Goal: Information Seeking & Learning: Learn about a topic

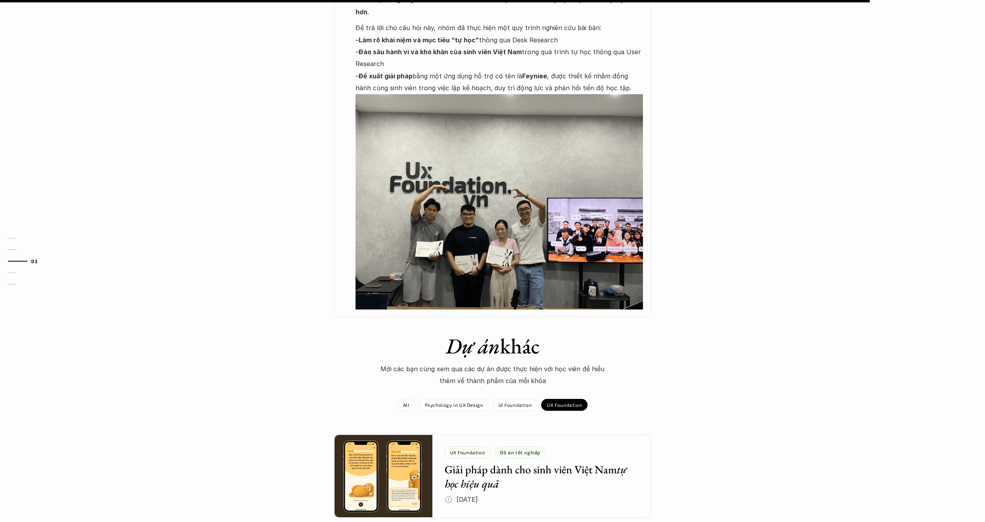
scroll to position [664, 0]
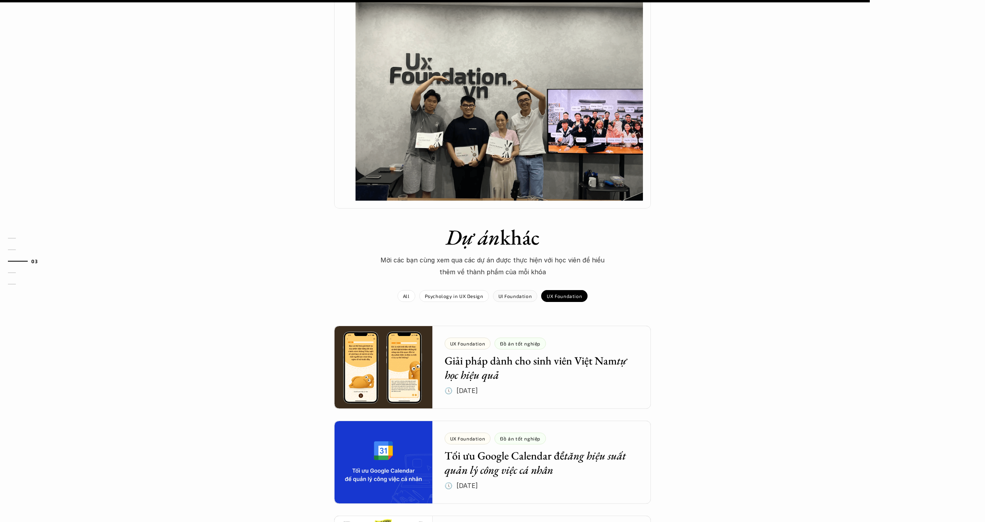
click at [570, 293] on p "UX Foundation" at bounding box center [564, 296] width 35 height 6
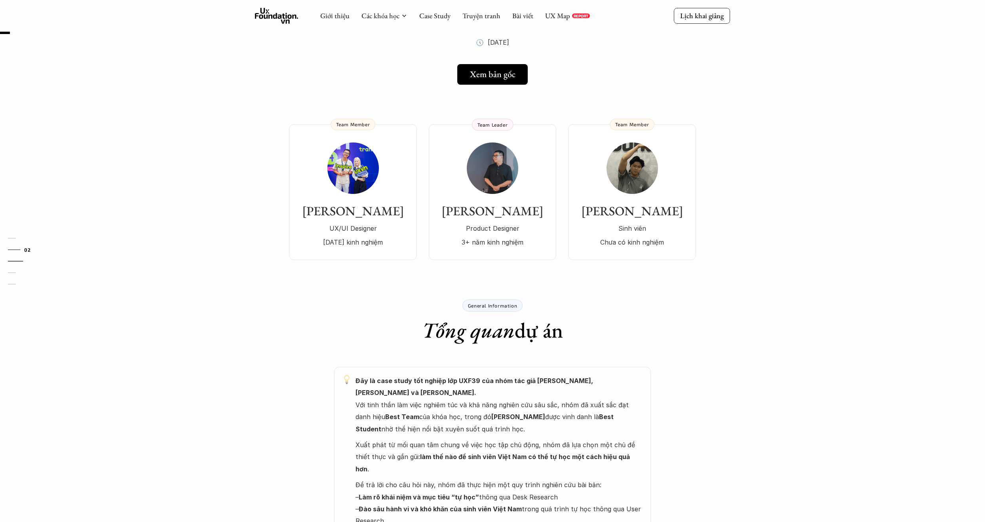
scroll to position [8, 0]
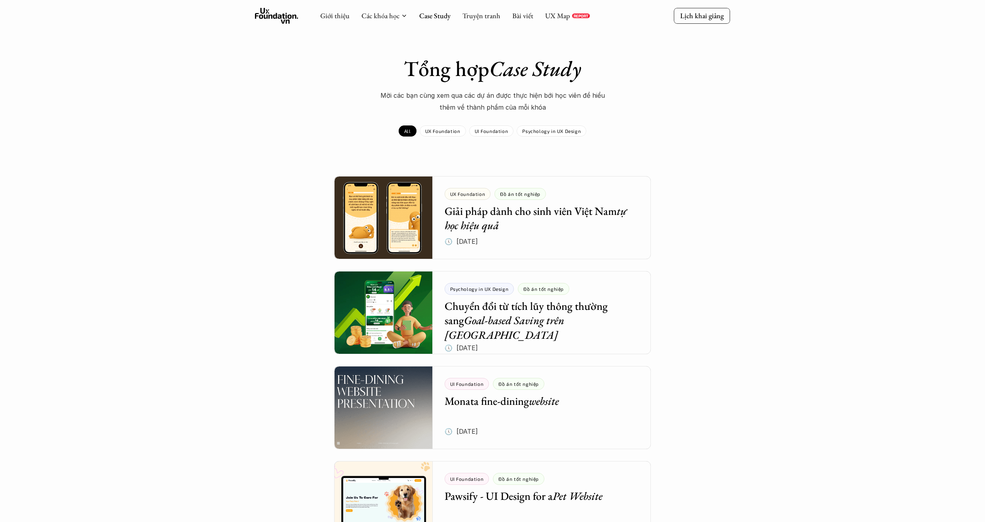
scroll to position [34, 0]
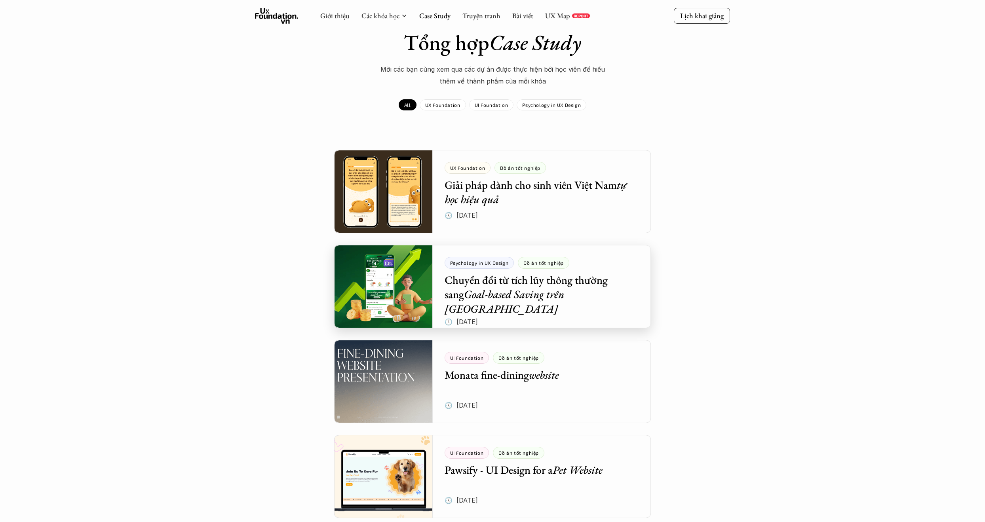
click at [596, 285] on div at bounding box center [492, 286] width 317 height 83
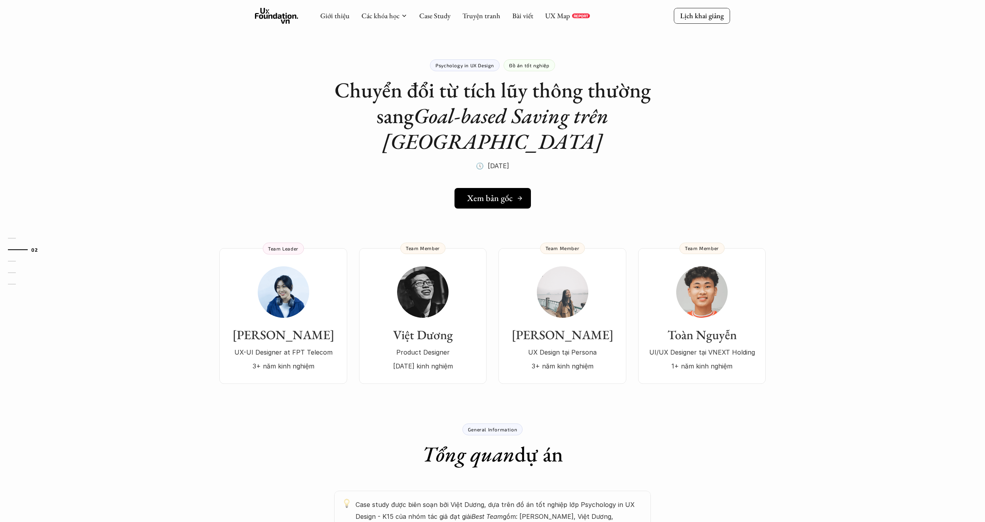
click at [498, 188] on link "Xem bản gốc" at bounding box center [493, 198] width 76 height 21
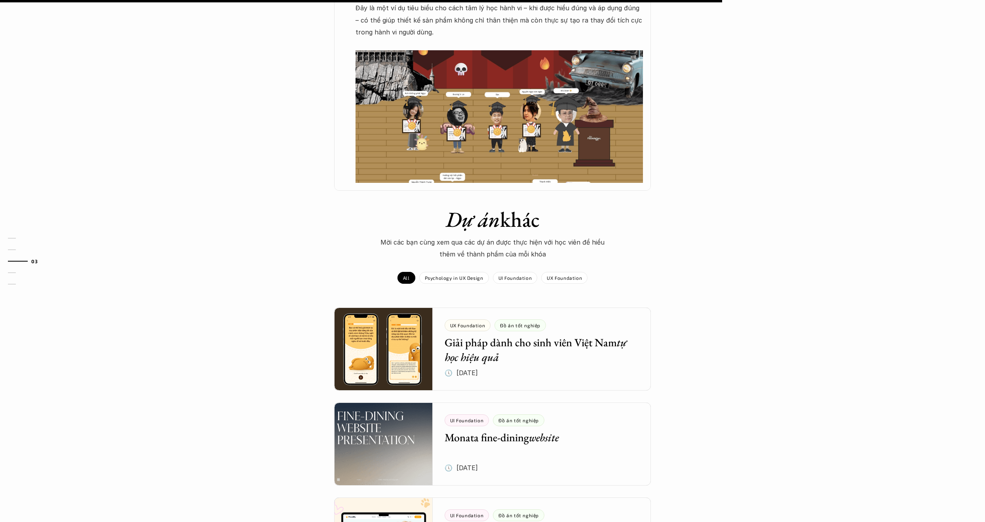
scroll to position [860, 0]
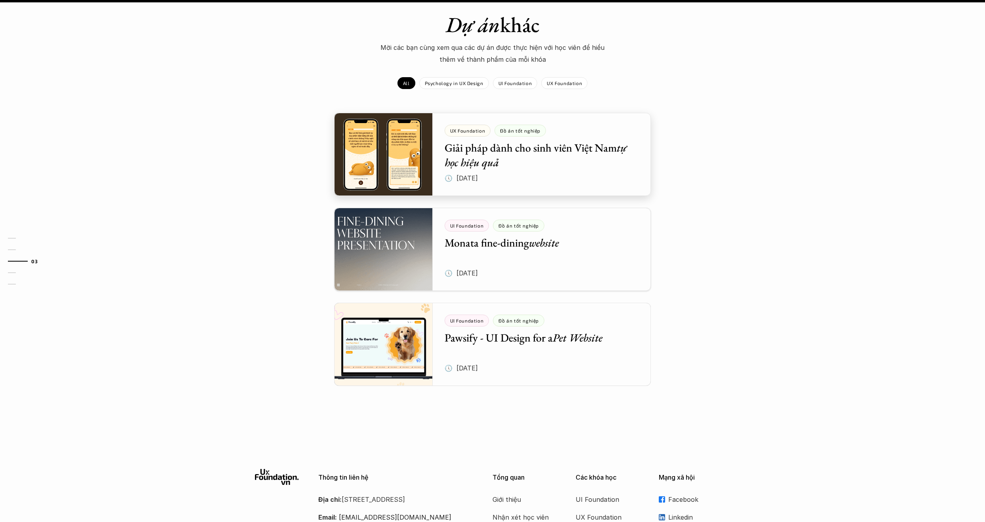
click at [565, 114] on div at bounding box center [492, 154] width 317 height 83
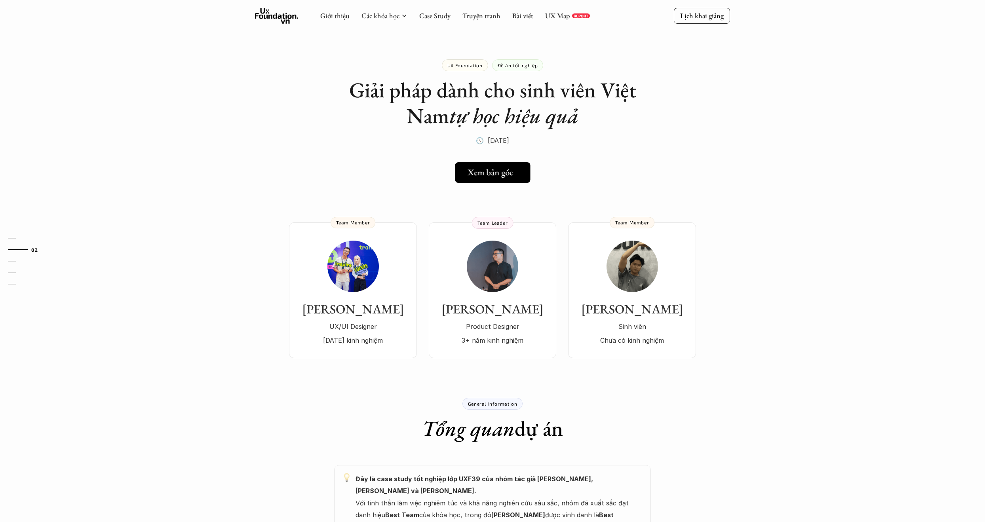
click at [505, 174] on h5 "Xem bản gốc" at bounding box center [491, 172] width 46 height 10
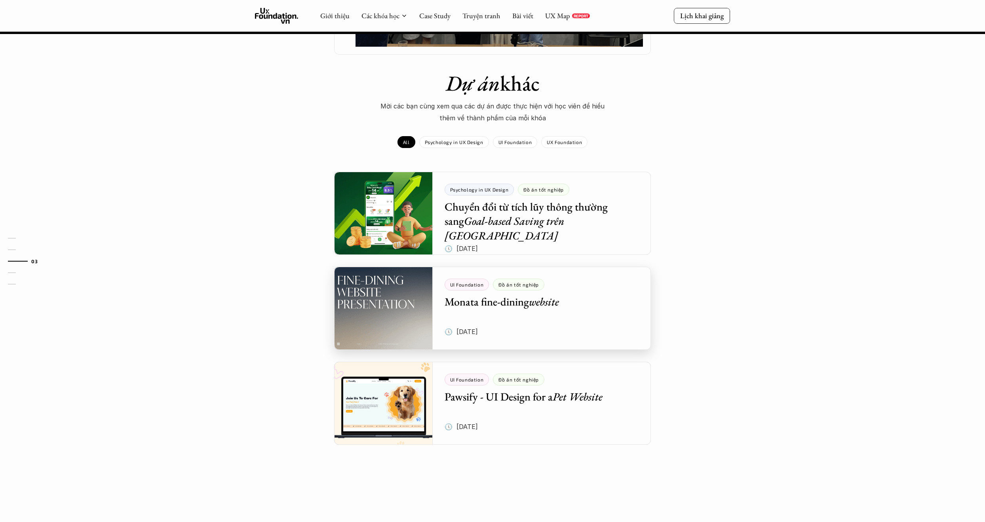
scroll to position [783, 0]
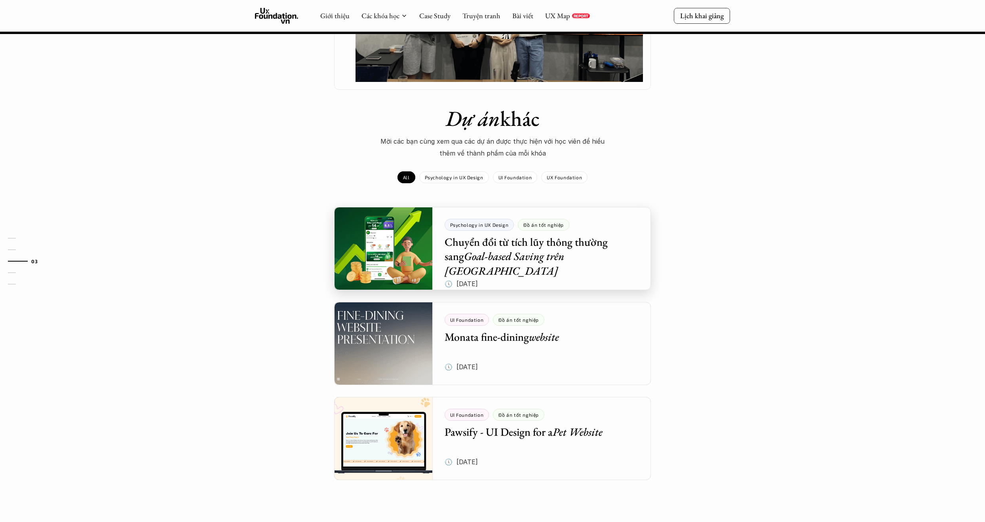
click at [593, 207] on div at bounding box center [492, 248] width 317 height 83
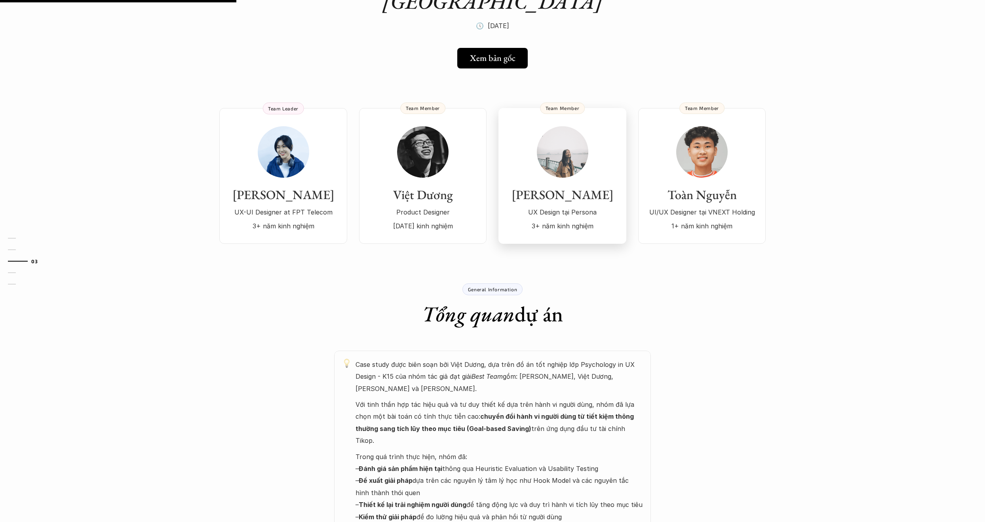
scroll to position [173, 0]
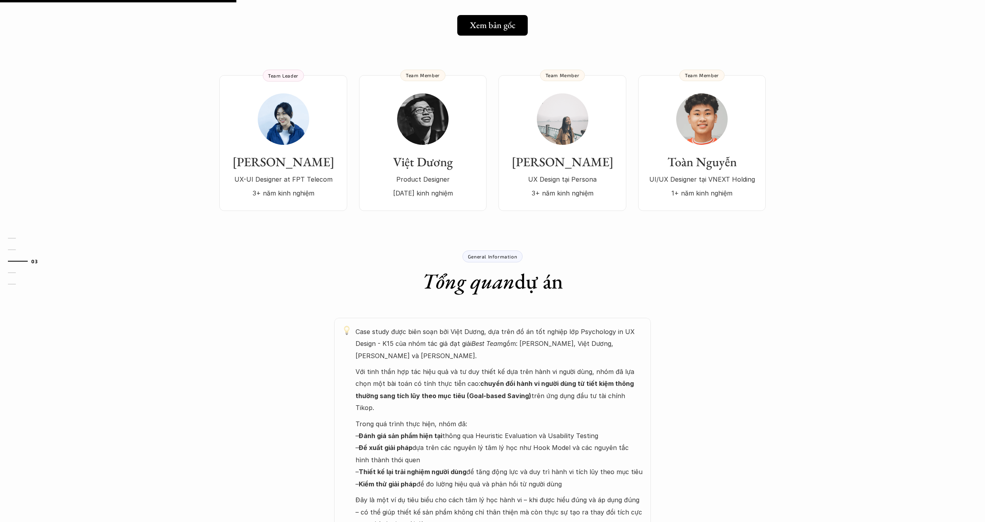
drag, startPoint x: 450, startPoint y: 415, endPoint x: 491, endPoint y: 394, distance: 46.4
click at [491, 418] on p "Trong quá trình thực hiện, nhóm đã: – Đánh giá sản phẩm hiện tại thông qua Heur…" at bounding box center [499, 454] width 287 height 72
drag, startPoint x: 646, startPoint y: 433, endPoint x: 624, endPoint y: 414, distance: 29.5
click at [624, 418] on p "Trong quá trình thực hiện, nhóm đã: – Đánh giá sản phẩm hiện tại thông qua Heur…" at bounding box center [499, 454] width 287 height 72
click at [622, 436] on p "Trong quá trình thực hiện, nhóm đã: – Đánh giá sản phẩm hiện tại thông qua Heur…" at bounding box center [499, 454] width 287 height 72
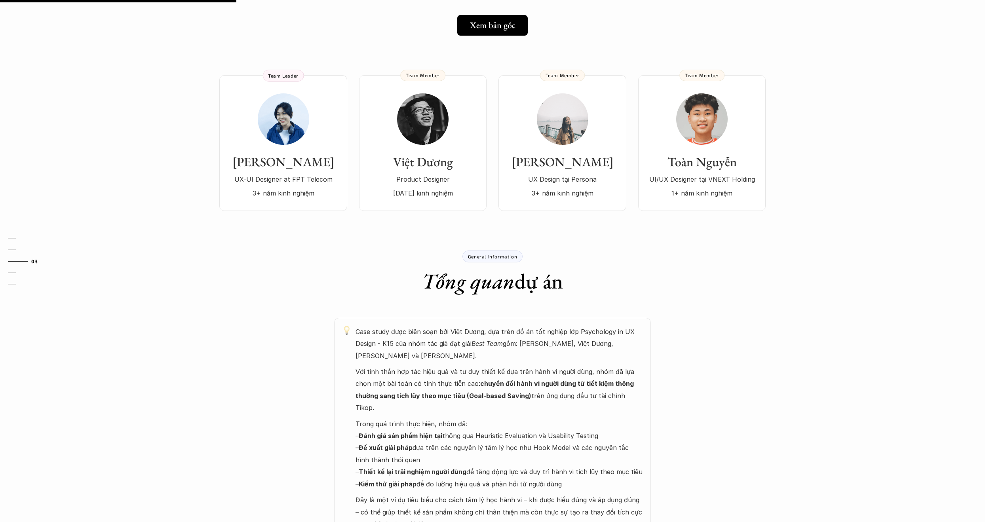
drag, startPoint x: 586, startPoint y: 447, endPoint x: 611, endPoint y: 409, distance: 45.8
click at [611, 418] on p "Trong quá trình thực hiện, nhóm đã: – Đánh giá sản phẩm hiện tại thông qua Heur…" at bounding box center [499, 454] width 287 height 72
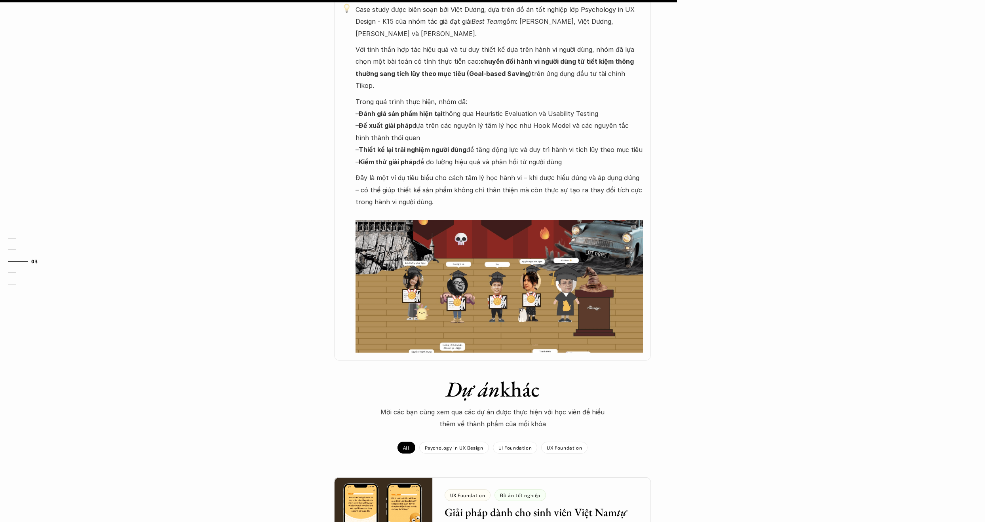
scroll to position [647, 0]
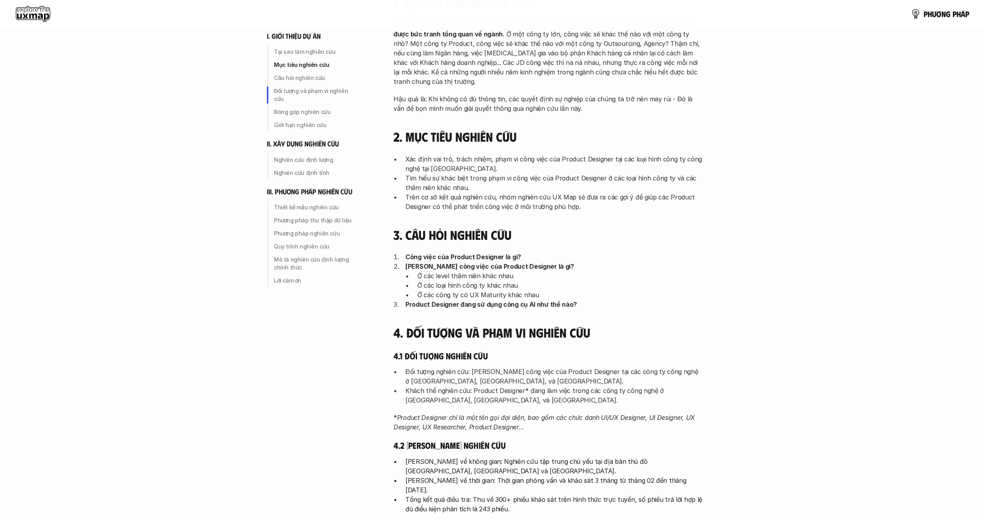
scroll to position [252, 0]
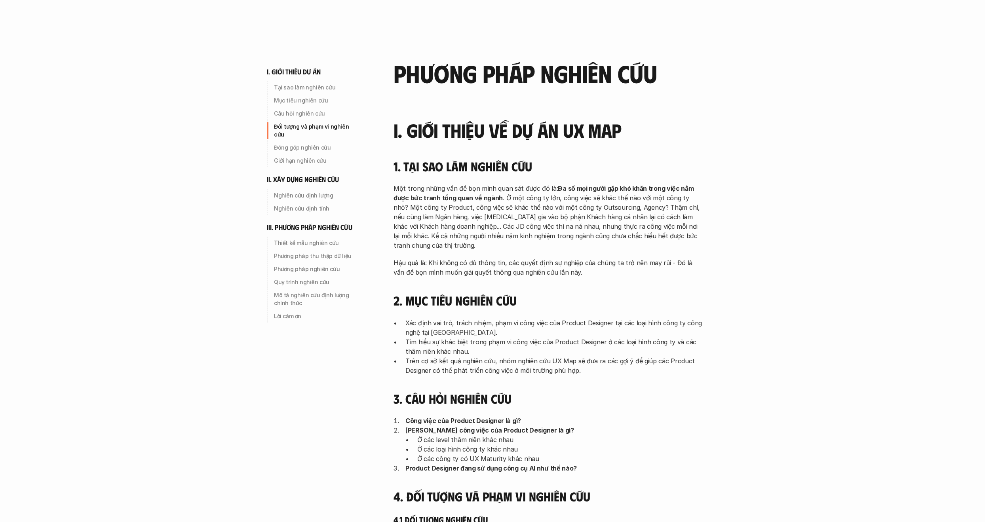
scroll to position [252, 0]
